Goal: Information Seeking & Learning: Learn about a topic

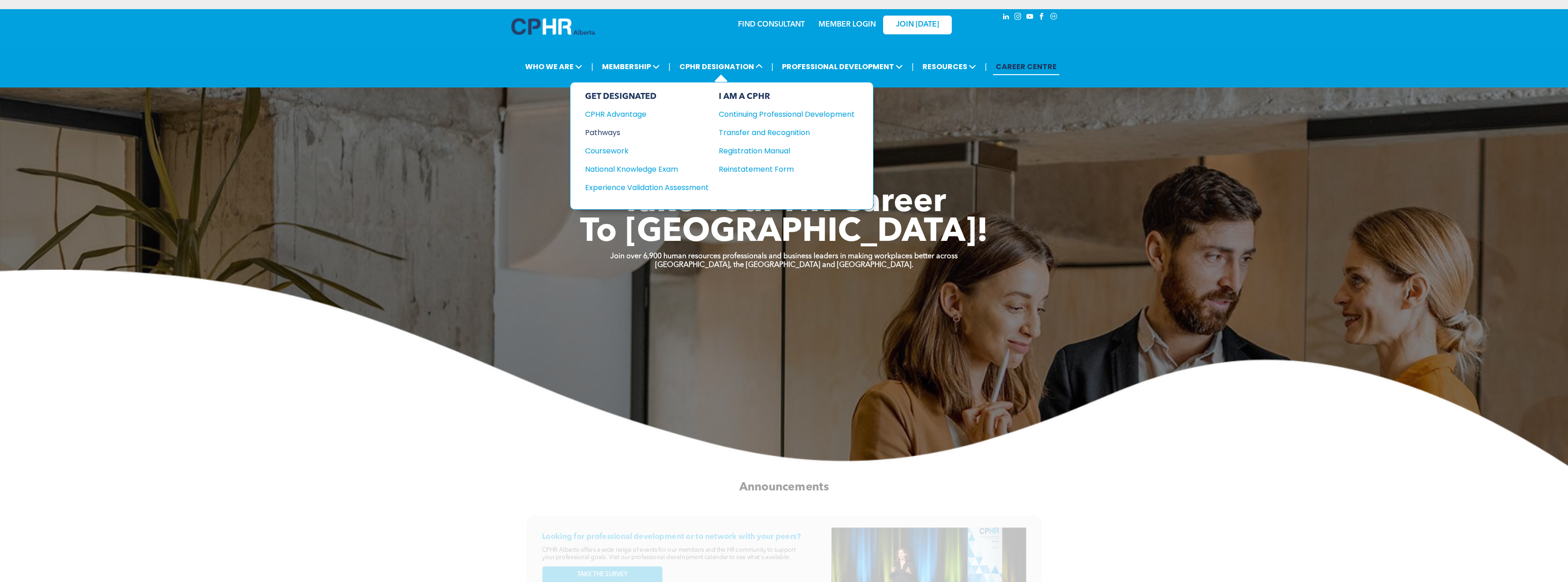
click at [617, 133] on div "Pathways" at bounding box center [640, 132] width 111 height 12
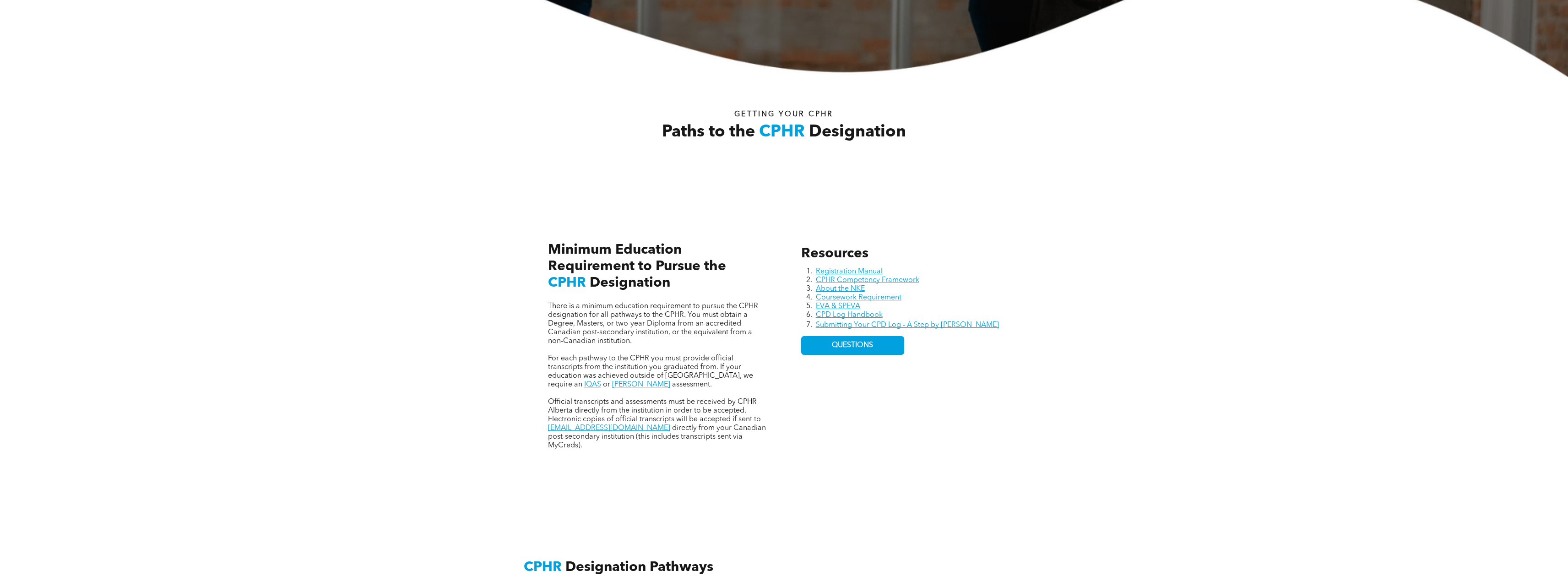
scroll to position [366, 0]
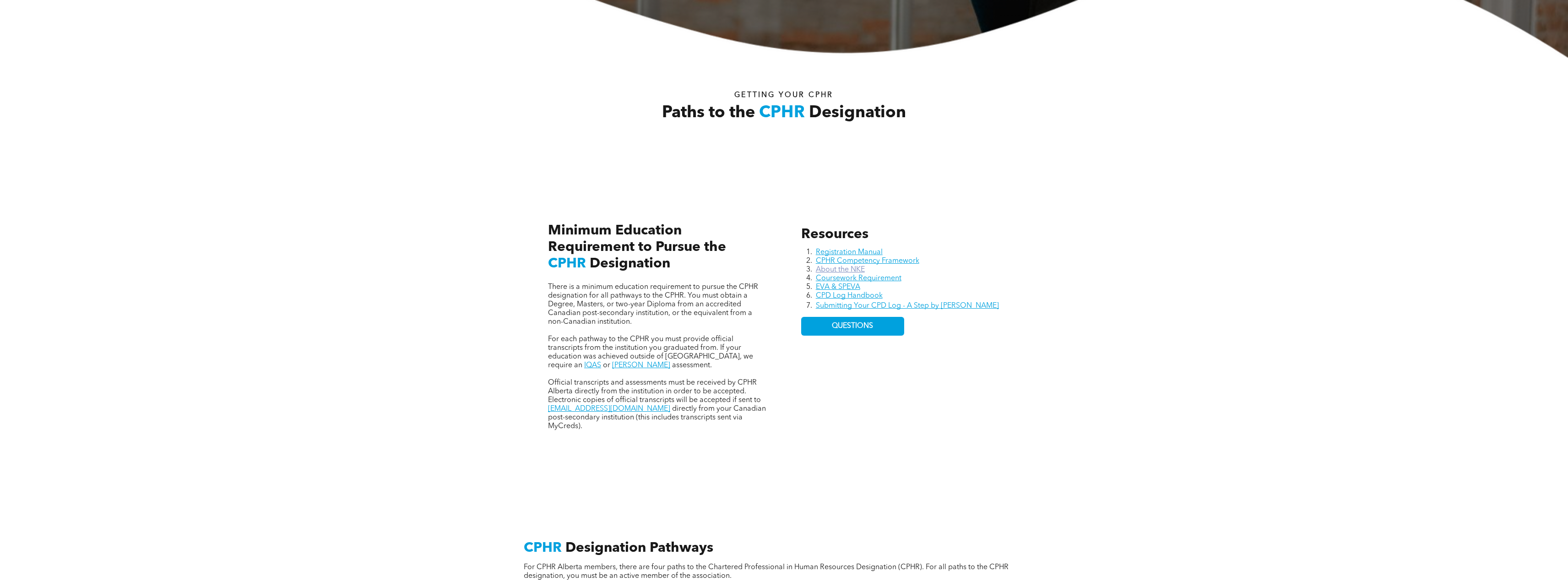
click at [858, 267] on link "About the NKE" at bounding box center [840, 270] width 49 height 7
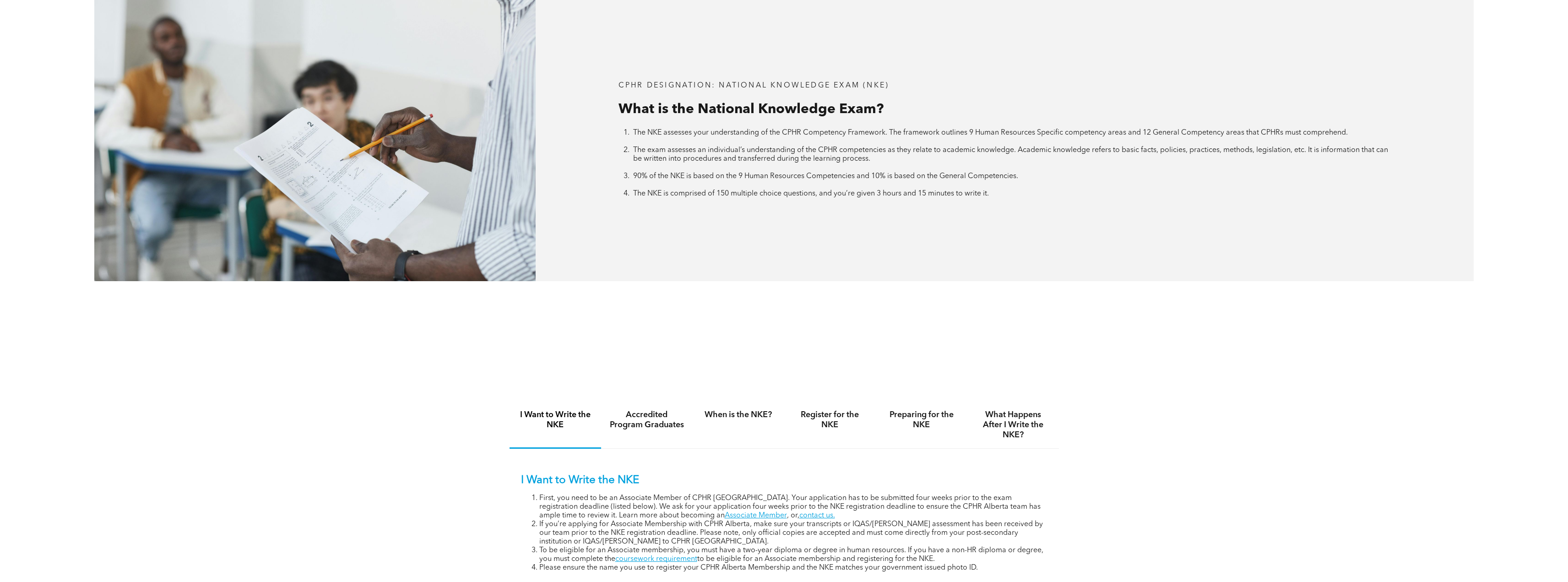
scroll to position [412, 0]
